Goal: Information Seeking & Learning: Understand process/instructions

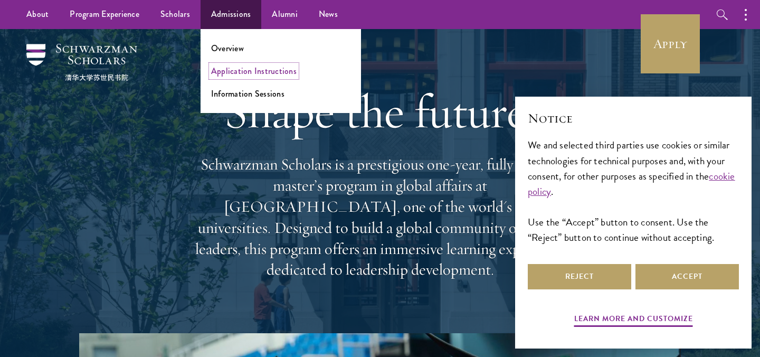
click at [237, 70] on link "Application Instructions" at bounding box center [254, 71] width 86 height 12
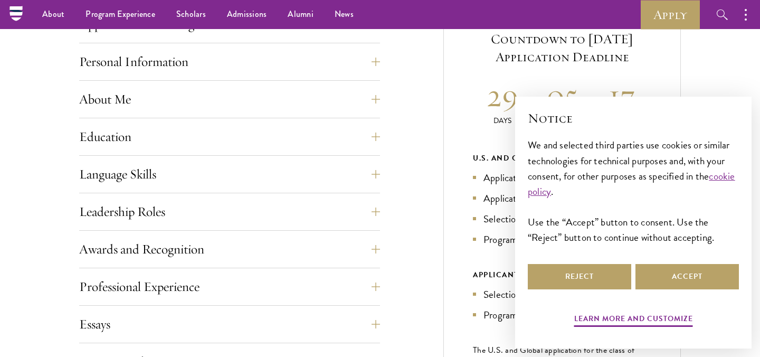
scroll to position [448, 0]
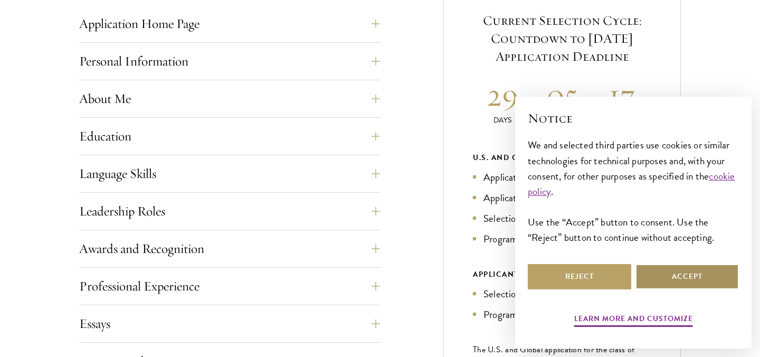
click at [678, 276] on button "Accept" at bounding box center [687, 276] width 103 height 25
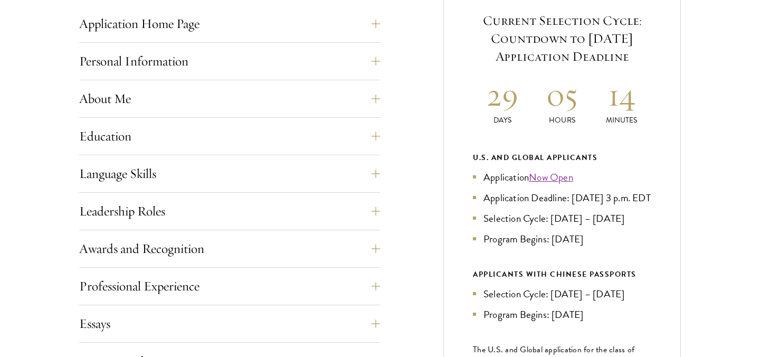
click at [500, 101] on h2 "29" at bounding box center [503, 95] width 60 height 40
click at [173, 64] on button "Personal Information" at bounding box center [237, 61] width 301 height 25
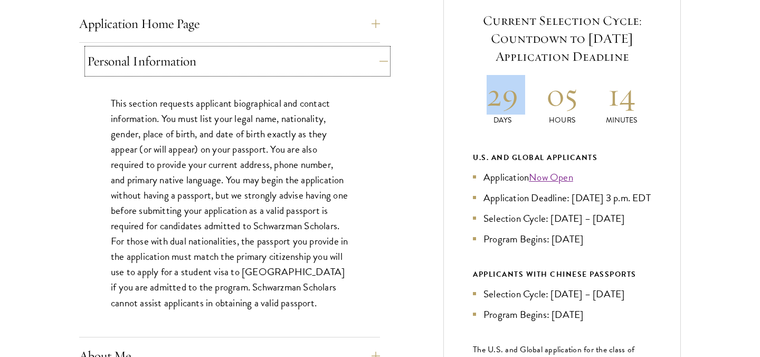
click at [173, 63] on button "Personal Information" at bounding box center [237, 61] width 301 height 25
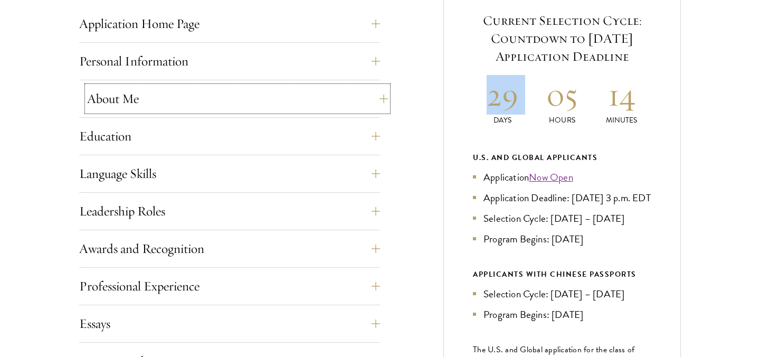
click at [177, 116] on div "About Me Biographical Profile: Provide a biographical profile of up to 100 word…" at bounding box center [229, 102] width 301 height 32
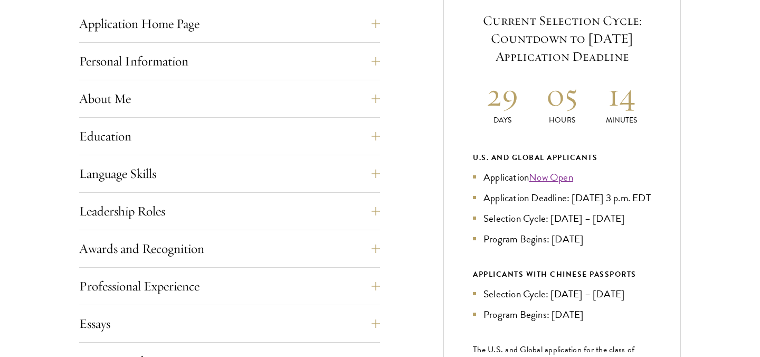
click at [177, 113] on div "About Me Biographical Profile: Provide a biographical profile of up to 100 word…" at bounding box center [229, 102] width 301 height 32
click at [178, 101] on button "About Me" at bounding box center [237, 98] width 301 height 25
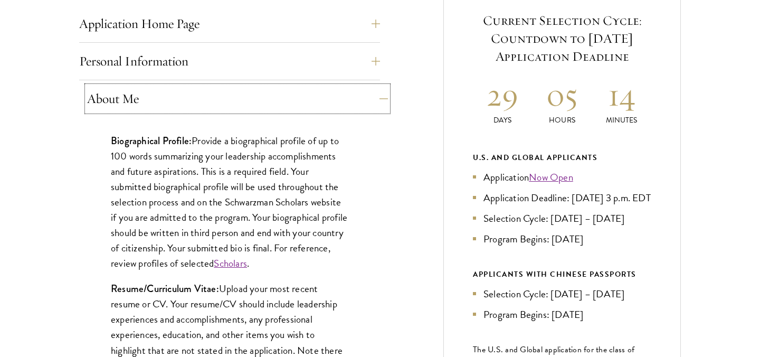
click at [182, 109] on button "About Me" at bounding box center [237, 98] width 301 height 25
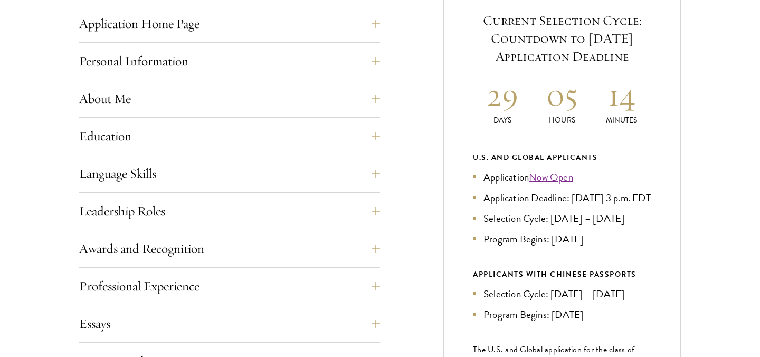
click at [179, 150] on div "Application Home Page The online application form must be completed in English.…" at bounding box center [229, 308] width 301 height 594
click at [179, 138] on button "Education" at bounding box center [237, 136] width 301 height 25
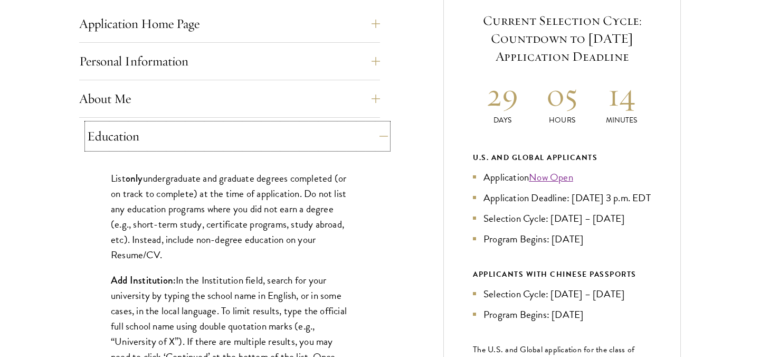
click at [177, 135] on button "Education" at bounding box center [237, 136] width 301 height 25
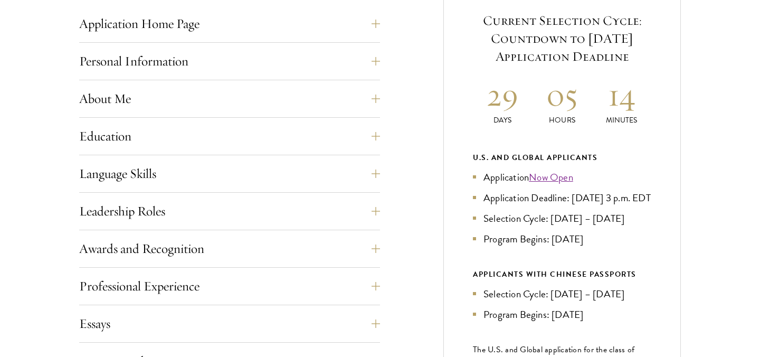
click at [174, 196] on div "Application Home Page The online application form must be completed in English.…" at bounding box center [229, 308] width 301 height 594
click at [174, 177] on button "Language Skills" at bounding box center [237, 173] width 301 height 25
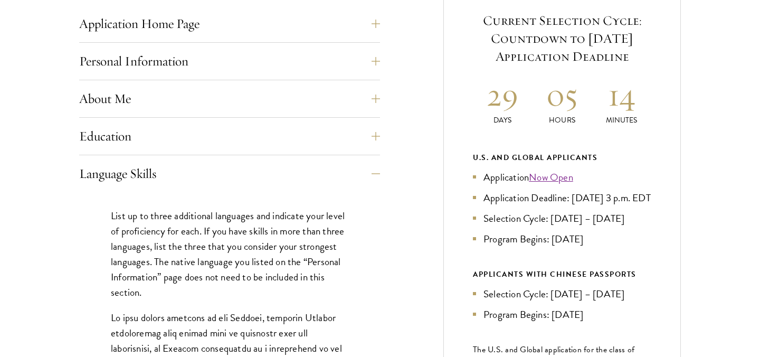
click at [202, 211] on p "List up to three additional languages and indicate your level of proficiency fo…" at bounding box center [230, 254] width 238 height 92
click at [201, 185] on button "Language Skills" at bounding box center [237, 173] width 301 height 25
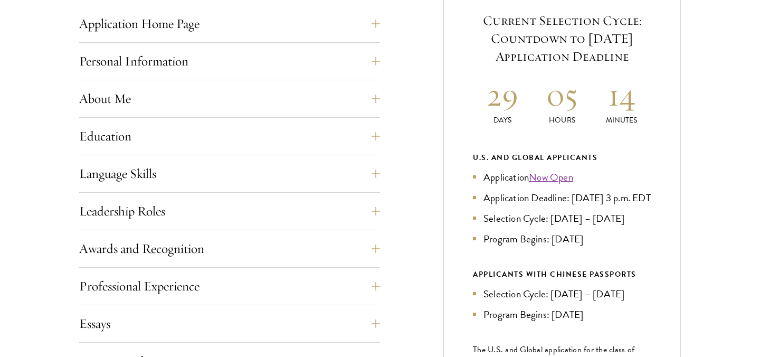
click at [195, 219] on div "Application Home Page The online application form must be completed in English.…" at bounding box center [229, 308] width 301 height 594
click at [195, 219] on button "Leadership Roles" at bounding box center [229, 210] width 301 height 25
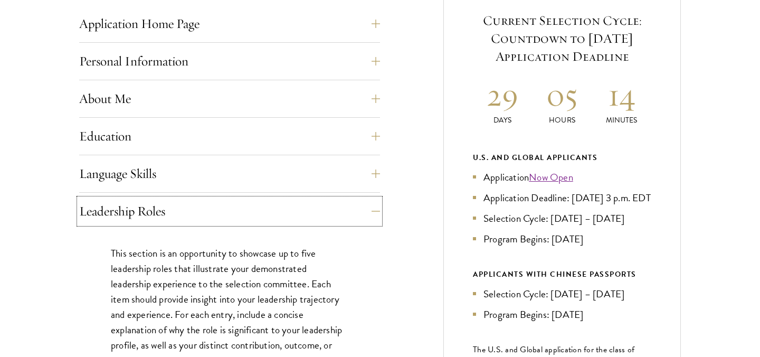
click at [195, 219] on button "Leadership Roles" at bounding box center [229, 210] width 301 height 25
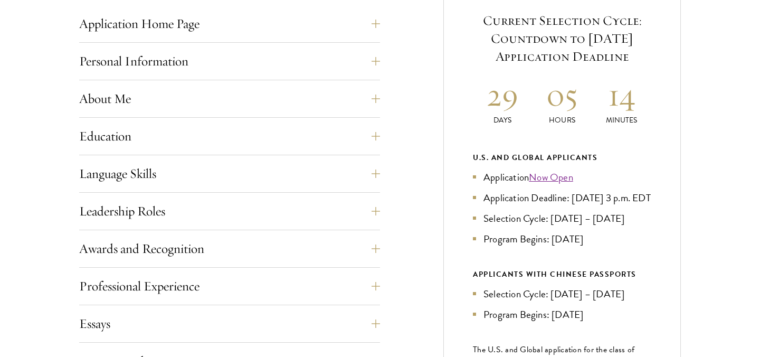
click at [195, 243] on div "Application Home Page The online application form must be completed in English.…" at bounding box center [229, 308] width 301 height 594
click at [195, 243] on button "Awards and Recognition" at bounding box center [229, 248] width 301 height 25
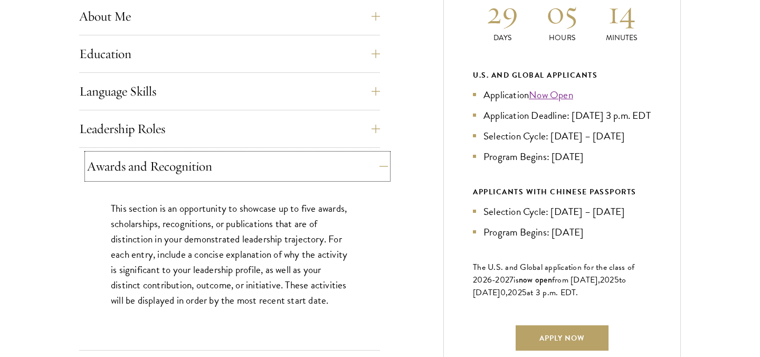
scroll to position [539, 0]
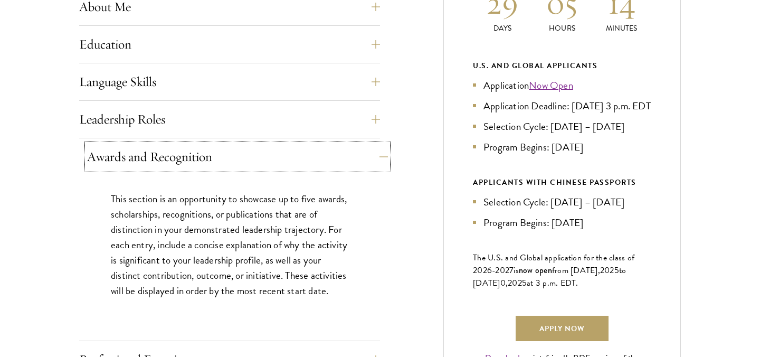
click at [207, 151] on button "Awards and Recognition" at bounding box center [237, 156] width 301 height 25
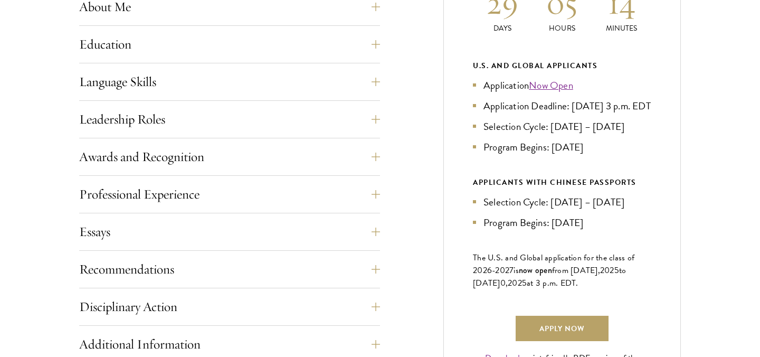
click at [207, 187] on div "Application Home Page The online application form must be completed in English.…" at bounding box center [229, 216] width 301 height 594
click at [207, 187] on button "Professional Experience" at bounding box center [229, 194] width 301 height 25
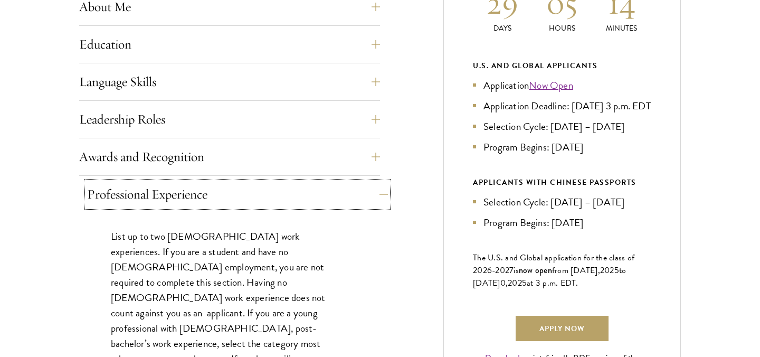
click at [215, 201] on button "Professional Experience" at bounding box center [237, 194] width 301 height 25
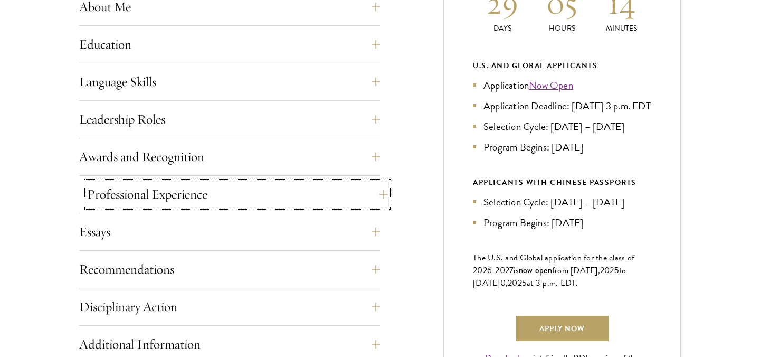
click at [217, 193] on button "Professional Experience" at bounding box center [237, 194] width 301 height 25
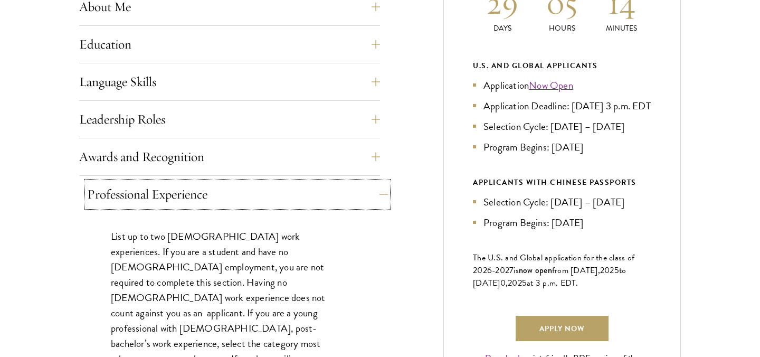
click at [220, 192] on button "Professional Experience" at bounding box center [237, 194] width 301 height 25
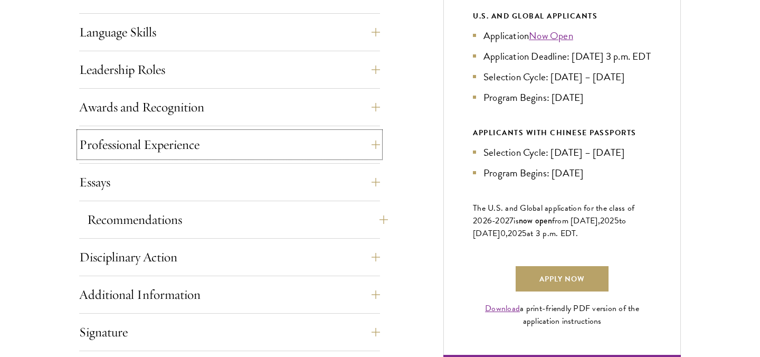
scroll to position [627, 0]
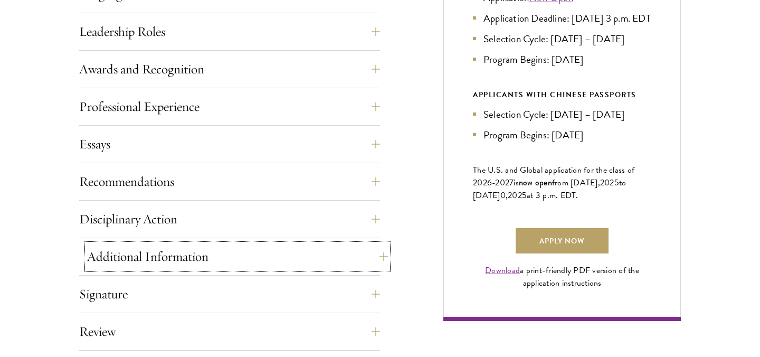
click at [232, 244] on button "Additional Information" at bounding box center [237, 256] width 301 height 25
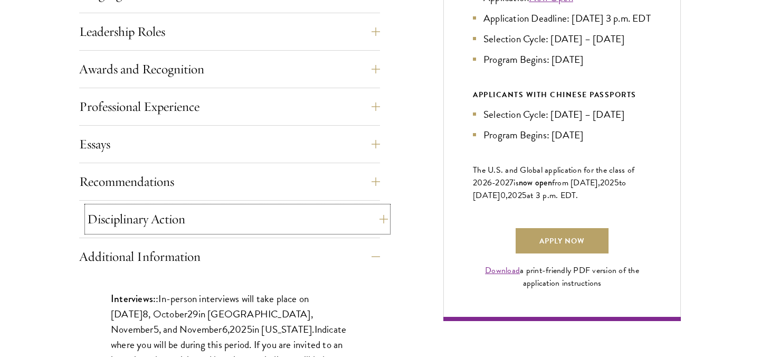
click at [236, 210] on button "Disciplinary Action" at bounding box center [237, 218] width 301 height 25
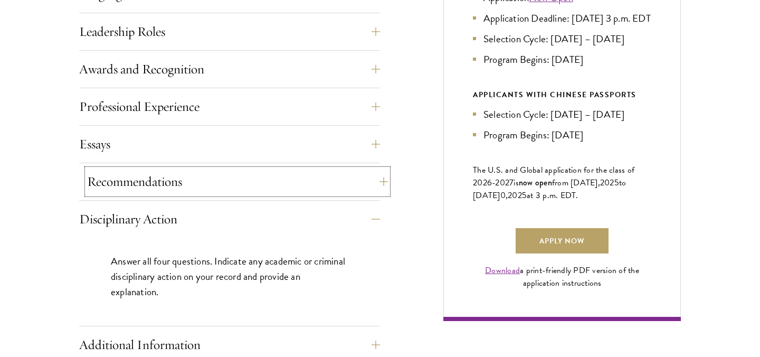
click at [242, 189] on button "Recommendations" at bounding box center [237, 181] width 301 height 25
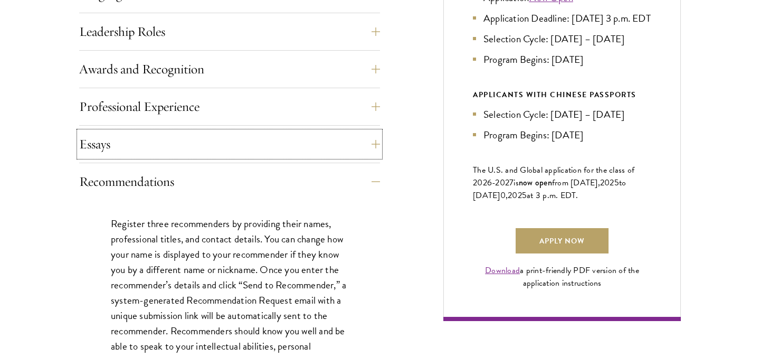
drag, startPoint x: 230, startPoint y: 147, endPoint x: 238, endPoint y: 233, distance: 86.5
click at [238, 233] on p "Register three recommenders by providing their names, professional titles, and …" at bounding box center [230, 338] width 238 height 245
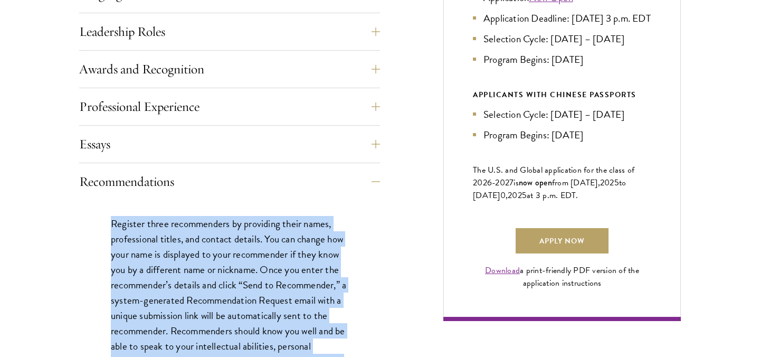
click at [238, 233] on p "Register three recommenders by providing their names, professional titles, and …" at bounding box center [230, 338] width 238 height 245
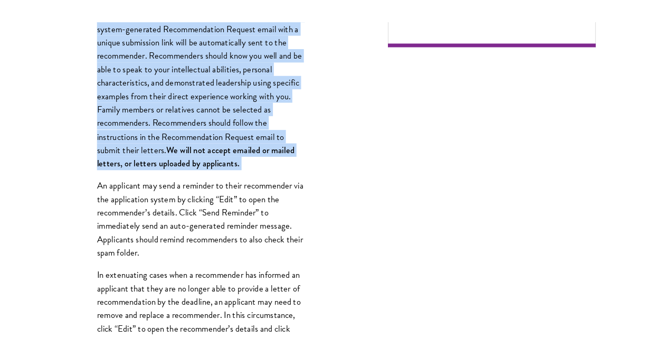
scroll to position [949, 0]
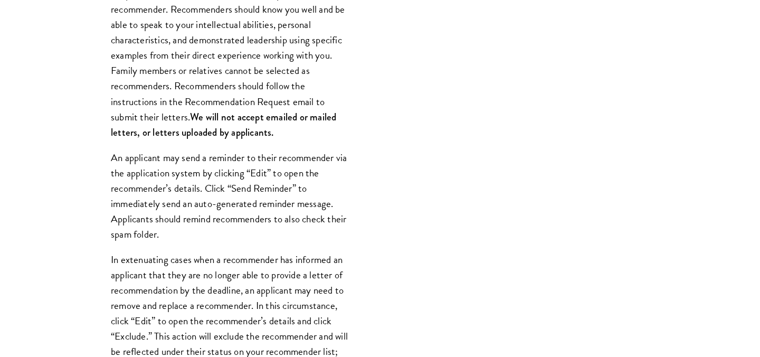
click at [241, 241] on p "An applicant may send a reminder to their recommender via the application syste…" at bounding box center [230, 196] width 238 height 92
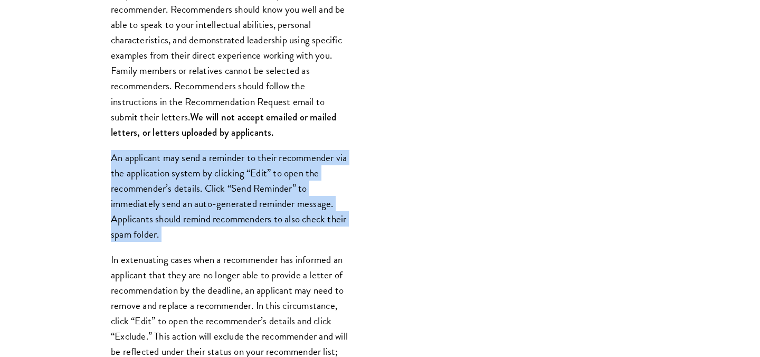
click at [241, 241] on p "An applicant may send a reminder to their recommender via the application syste…" at bounding box center [230, 196] width 238 height 92
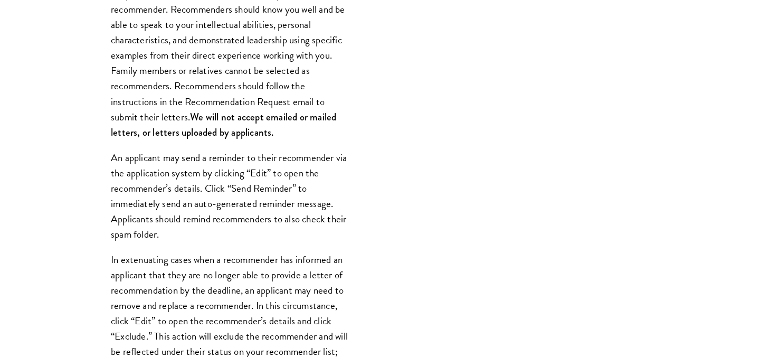
click at [241, 249] on div "Register three recommenders by providing their names, professional titles, and …" at bounding box center [229, 303] width 301 height 849
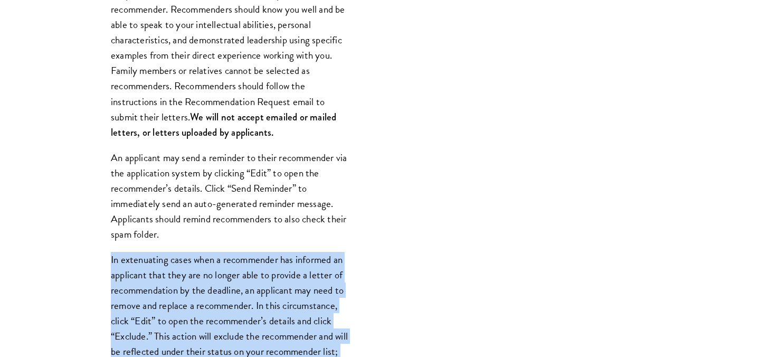
click at [241, 249] on div "Register three recommenders by providing their names, professional titles, and …" at bounding box center [229, 303] width 301 height 849
